Goal: Task Accomplishment & Management: Complete application form

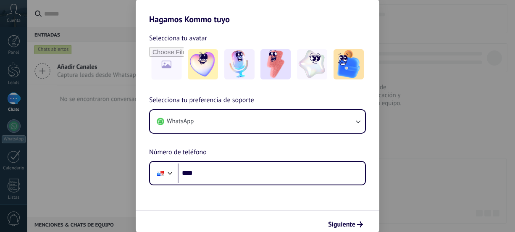
click at [231, 175] on input "****" at bounding box center [271, 172] width 187 height 19
click at [235, 199] on form "Selecciona tu avatar Selecciona tu preferencia de soporte WhatsApp Número de te…" at bounding box center [258, 130] width 244 height 213
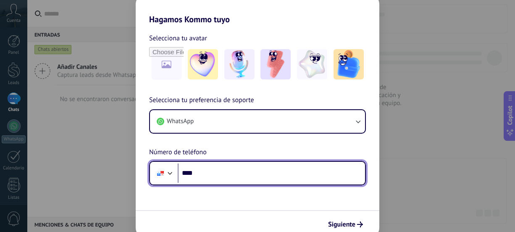
click at [226, 170] on input "****" at bounding box center [271, 172] width 187 height 19
click at [227, 170] on input "****" at bounding box center [271, 172] width 187 height 19
type input "**********"
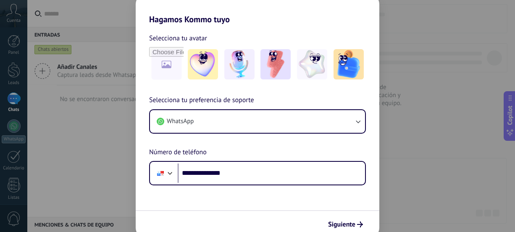
click at [228, 209] on form "**********" at bounding box center [258, 130] width 244 height 213
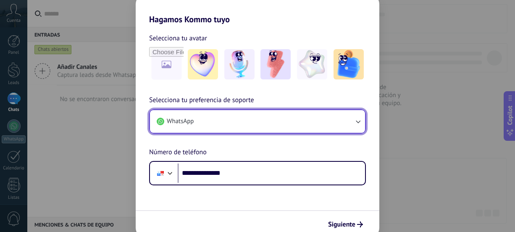
click at [208, 115] on button "WhatsApp" at bounding box center [257, 121] width 215 height 23
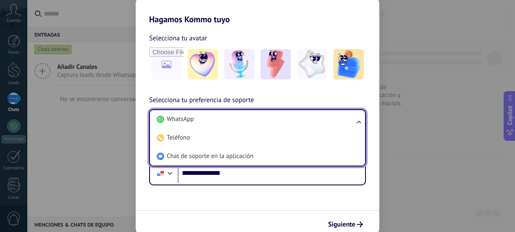
click at [264, 188] on form "**********" at bounding box center [258, 130] width 244 height 213
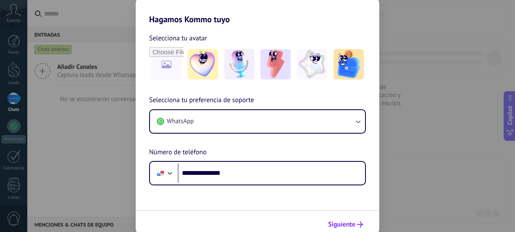
click at [356, 225] on span "Siguiente" at bounding box center [345, 224] width 35 height 6
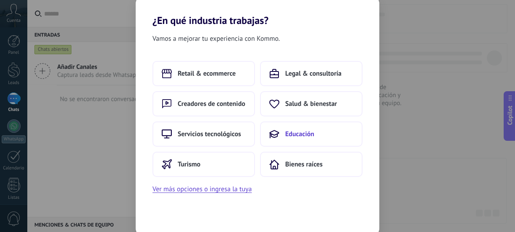
click at [293, 132] on span "Educación" at bounding box center [299, 134] width 29 height 8
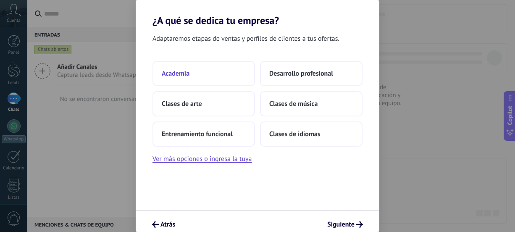
click at [192, 73] on button "Academia" at bounding box center [203, 73] width 102 height 25
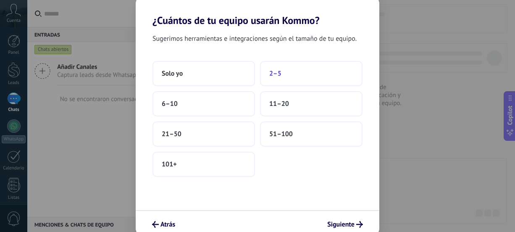
click at [282, 71] on button "2–5" at bounding box center [311, 73] width 102 height 25
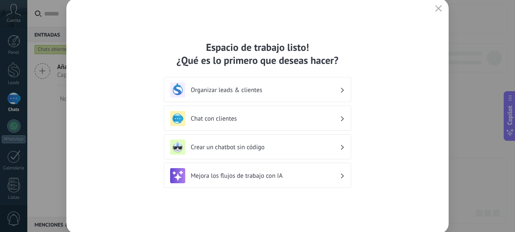
click at [267, 118] on h3 "Chat con clientes" at bounding box center [265, 119] width 149 height 8
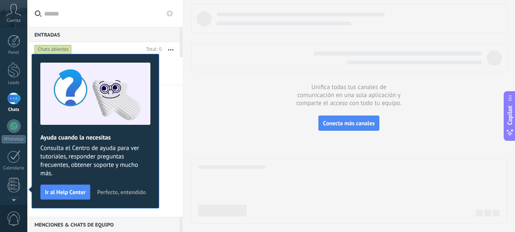
click at [109, 189] on span "Perfecto, entendido" at bounding box center [121, 192] width 49 height 6
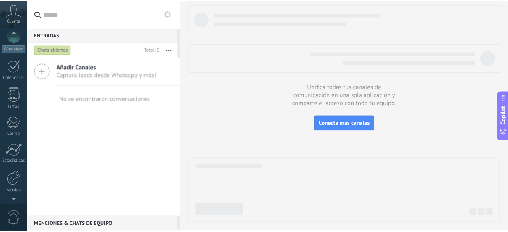
scroll to position [117, 0]
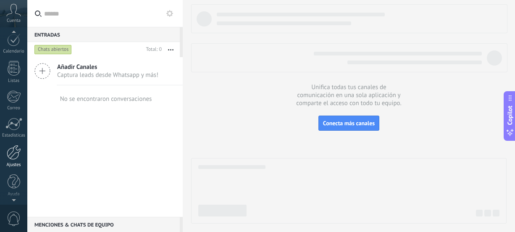
click at [9, 162] on div "Ajustes" at bounding box center [14, 164] width 24 height 5
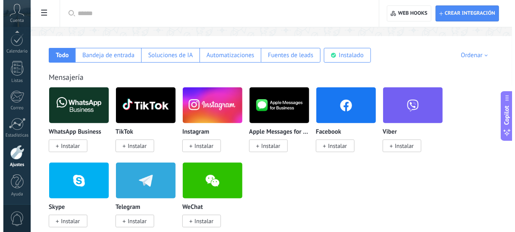
scroll to position [128, 0]
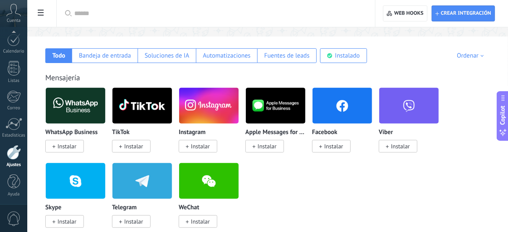
click at [63, 143] on span "Instalar" at bounding box center [67, 146] width 19 height 8
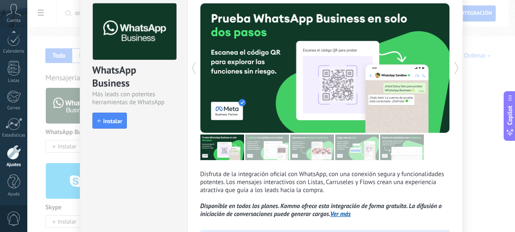
scroll to position [39, 0]
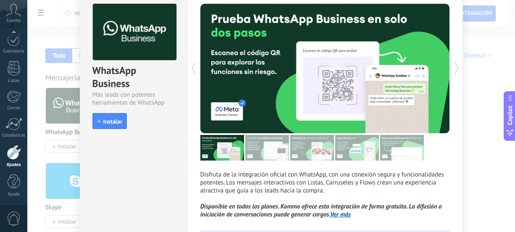
click at [226, 151] on img at bounding box center [222, 148] width 44 height 26
click at [456, 63] on icon at bounding box center [456, 68] width 8 height 17
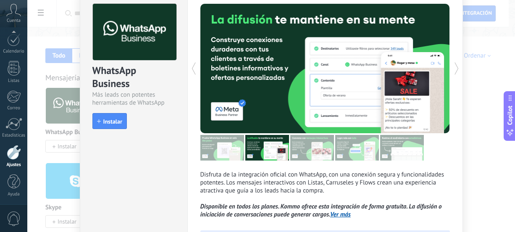
click at [456, 63] on icon at bounding box center [456, 68] width 8 height 17
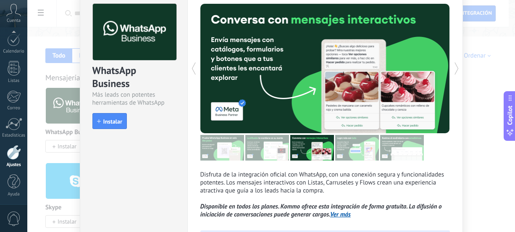
click at [456, 63] on icon at bounding box center [456, 68] width 8 height 17
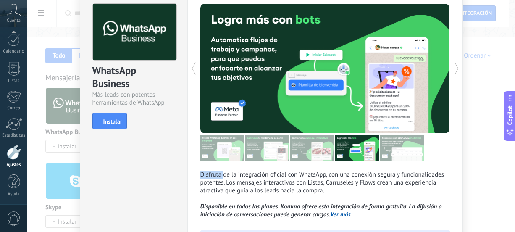
click at [456, 63] on icon at bounding box center [456, 68] width 8 height 17
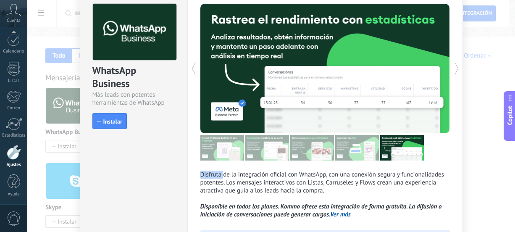
click at [456, 63] on icon at bounding box center [456, 68] width 8 height 17
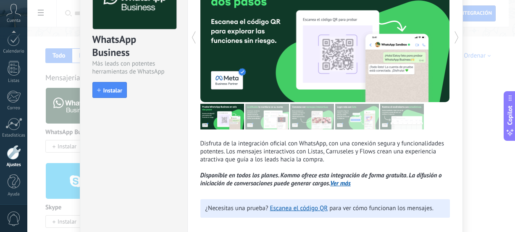
scroll to position [71, 0]
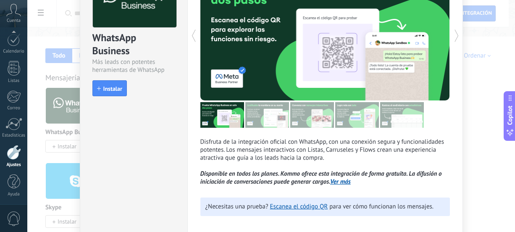
click at [345, 186] on div "Disfruta de la integración oficial con WhatsApp, con una conexión segura y func…" at bounding box center [324, 98] width 275 height 284
click at [343, 184] on link "Ver más" at bounding box center [340, 182] width 21 height 8
click at [109, 87] on span "Instalar" at bounding box center [112, 89] width 19 height 6
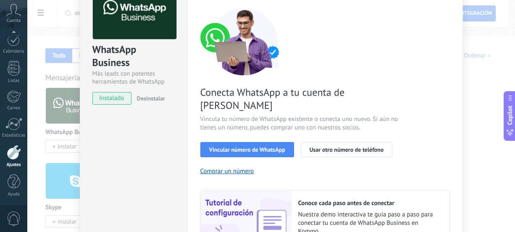
scroll to position [60, 0]
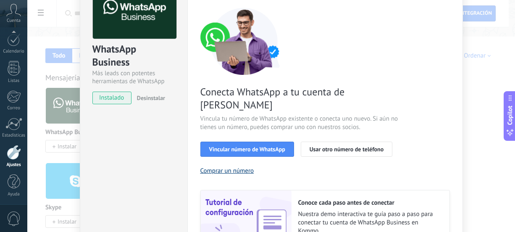
click at [223, 167] on button "Comprar un número" at bounding box center [227, 171] width 54 height 8
click at [280, 146] on span "Vincular número de WhatsApp" at bounding box center [247, 149] width 76 height 6
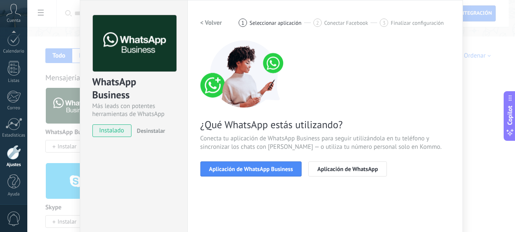
scroll to position [39, 0]
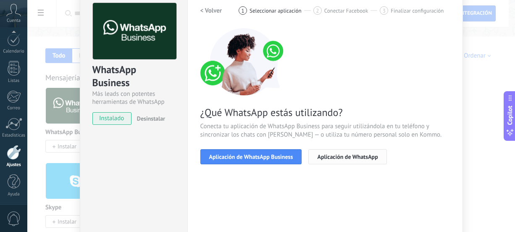
click at [329, 155] on span "Aplicación de WhatsApp" at bounding box center [347, 157] width 60 height 6
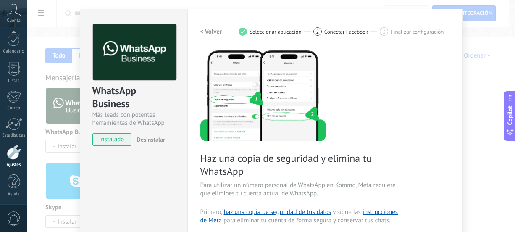
scroll to position [0, 0]
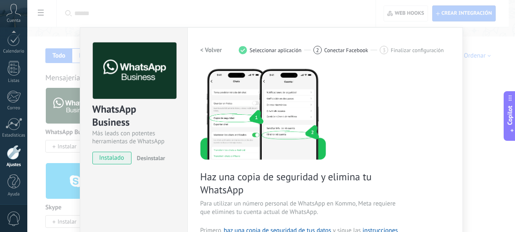
click at [209, 43] on button "< Volver" at bounding box center [211, 49] width 22 height 15
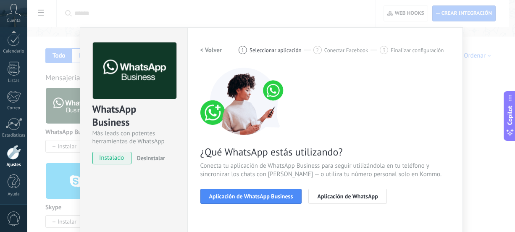
click at [210, 52] on h2 "< Volver" at bounding box center [211, 50] width 22 height 8
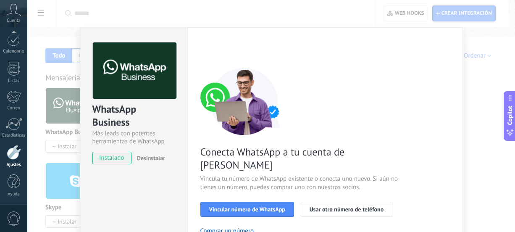
scroll to position [39, 0]
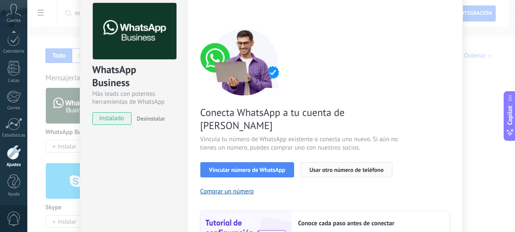
click at [317, 162] on button "Usar otro número de teléfono" at bounding box center [347, 169] width 92 height 15
click at [204, 143] on div "Conecta WhatsApp a tu cuenta de Kommo Vincula tu número de WhatsApp existente o…" at bounding box center [324, 152] width 249 height 249
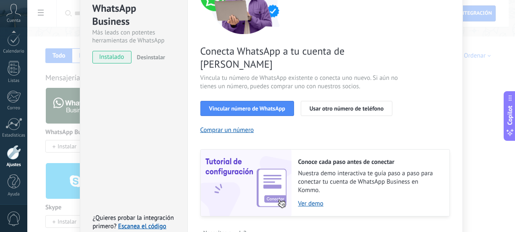
scroll to position [98, 0]
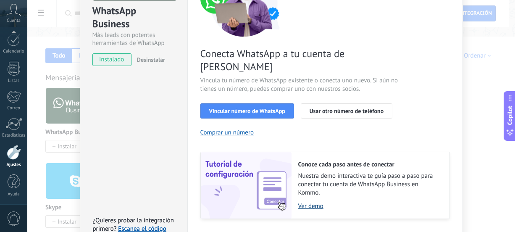
click at [305, 202] on link "Ver demo" at bounding box center [369, 206] width 143 height 8
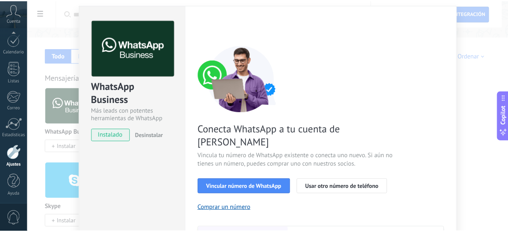
scroll to position [0, 0]
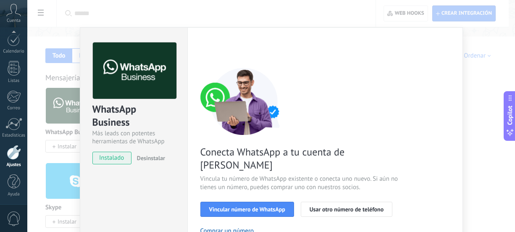
click at [461, 63] on div "WhatsApp Business Más leads con potentes herramientas de WhatsApp instalado Des…" at bounding box center [270, 116] width 487 height 232
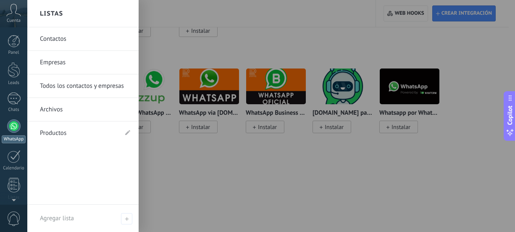
click at [18, 126] on div at bounding box center [13, 125] width 13 height 13
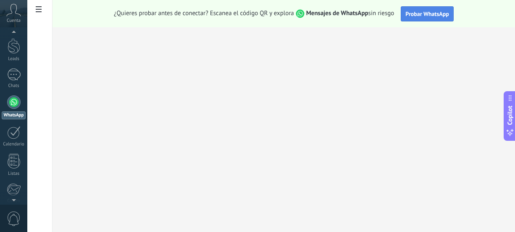
click at [422, 16] on span "Probar WhatsApp" at bounding box center [427, 14] width 44 height 8
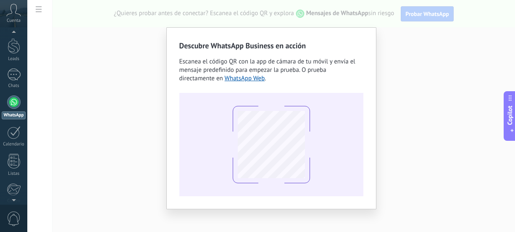
click at [146, 44] on div "Descubre WhatsApp Business en acción Escanea el código QR con la app [PERSON_NA…" at bounding box center [270, 116] width 487 height 232
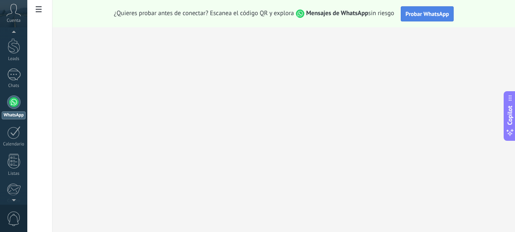
click at [434, 13] on span "Probar WhatsApp" at bounding box center [427, 14] width 44 height 8
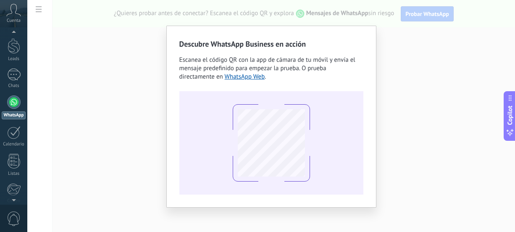
scroll to position [4, 0]
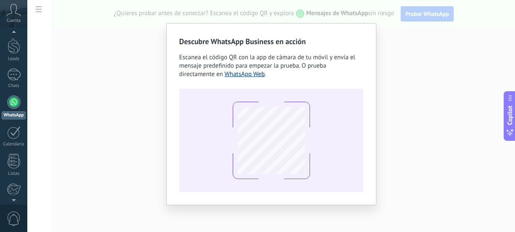
click at [225, 76] on link "WhatsApp Web" at bounding box center [245, 74] width 40 height 8
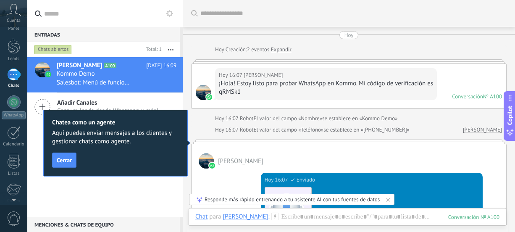
scroll to position [13, 0]
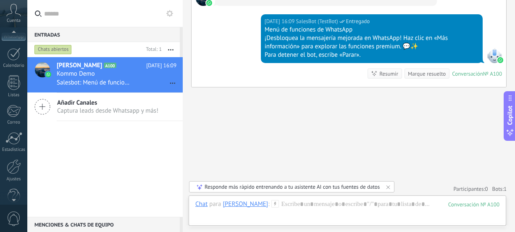
scroll to position [0, 0]
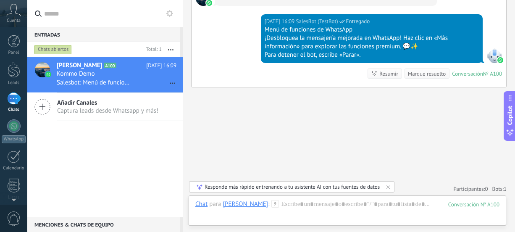
click at [172, 14] on use at bounding box center [169, 13] width 7 height 7
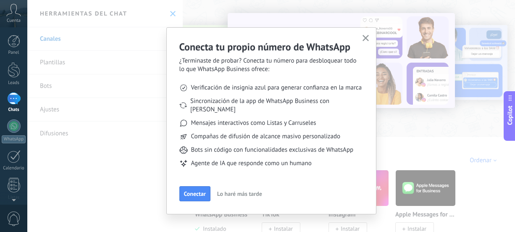
click at [229, 191] on span "Lo haré más tarde" at bounding box center [239, 194] width 45 height 6
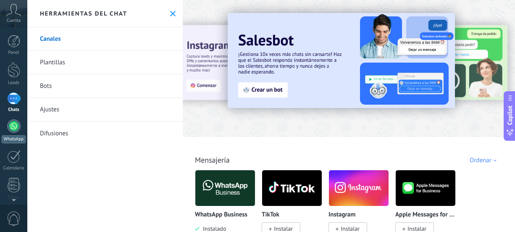
click at [17, 128] on div at bounding box center [13, 125] width 13 height 13
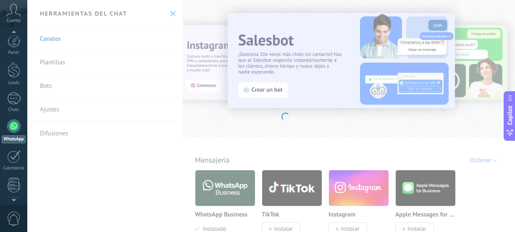
scroll to position [24, 0]
